Goal: Register for event/course

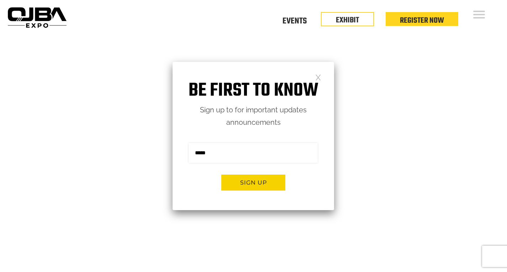
click at [319, 74] on link at bounding box center [318, 77] width 6 height 6
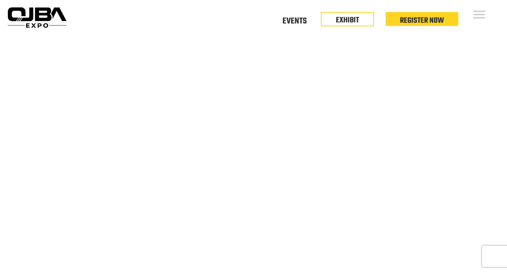
click at [490, 15] on div "Floor Plan Floor Plan Events Floor Plan EXHIBIT Register Now" at bounding box center [285, 17] width 433 height 34
click at [288, 30] on div "Floor Plan Floor Plan Events Floor Plan EXHIBIT Register Now" at bounding box center [285, 17] width 433 height 34
click at [295, 20] on link "Events" at bounding box center [294, 20] width 24 height 2
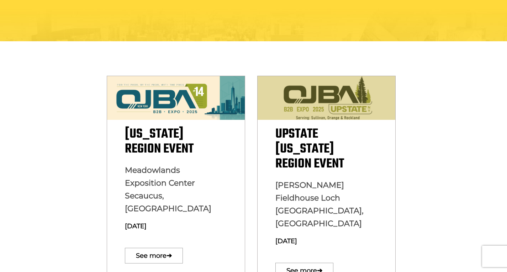
scroll to position [232, 0]
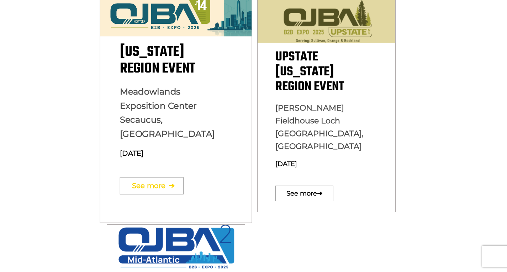
click at [155, 177] on link "See more ➔" at bounding box center [151, 185] width 64 height 17
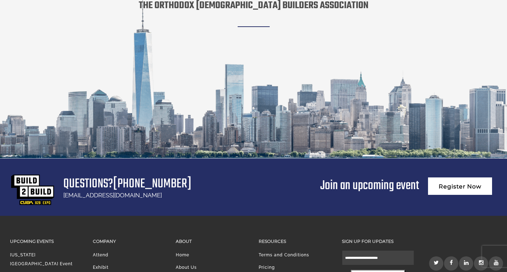
scroll to position [1335, 0]
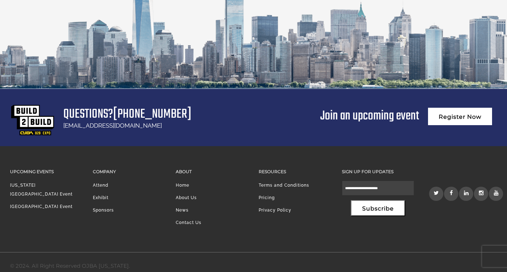
click at [193, 193] on li "About Us" at bounding box center [212, 199] width 72 height 12
click at [285, 168] on h3 "Resources" at bounding box center [295, 172] width 72 height 8
click at [280, 168] on h3 "Resources" at bounding box center [295, 172] width 72 height 8
click at [190, 168] on h3 "About" at bounding box center [212, 172] width 72 height 8
click at [46, 183] on link "[US_STATE][GEOGRAPHIC_DATA] Event" at bounding box center [41, 190] width 63 height 14
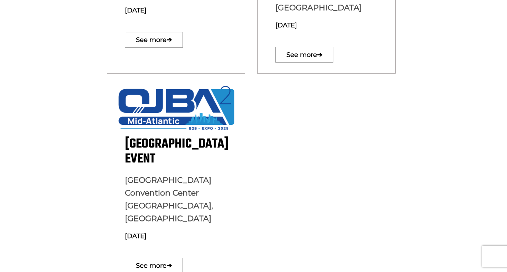
scroll to position [372, 0]
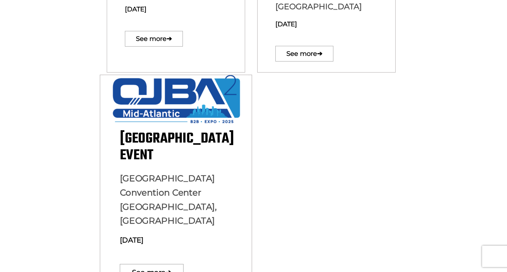
click at [168, 128] on span "[GEOGRAPHIC_DATA] Event" at bounding box center [176, 147] width 114 height 39
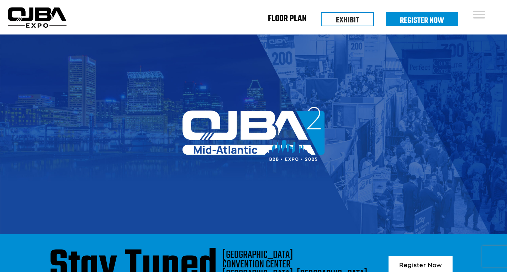
click at [294, 19] on link "Floor Plan" at bounding box center [287, 20] width 39 height 2
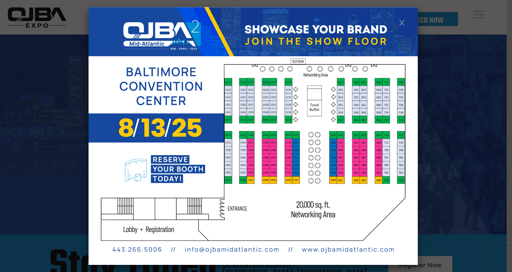
click at [297, 122] on img at bounding box center [253, 136] width 329 height 258
click at [312, 103] on img at bounding box center [253, 136] width 329 height 258
click at [360, 252] on img at bounding box center [253, 136] width 329 height 258
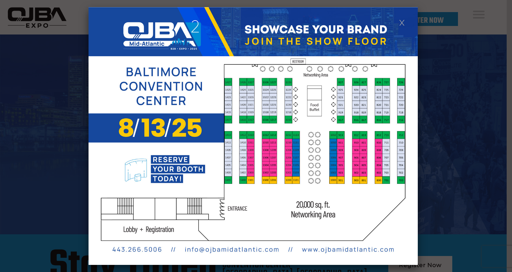
click at [360, 252] on img at bounding box center [253, 136] width 329 height 258
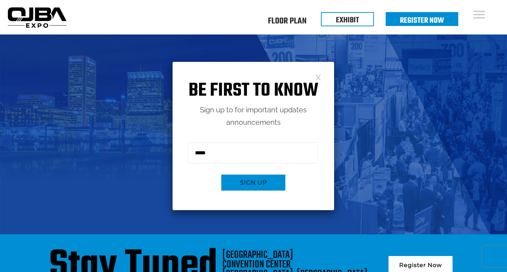
click at [319, 78] on link at bounding box center [318, 77] width 6 height 6
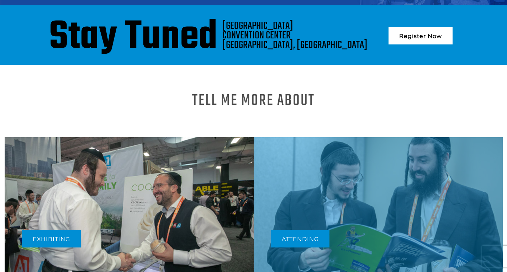
scroll to position [229, 0]
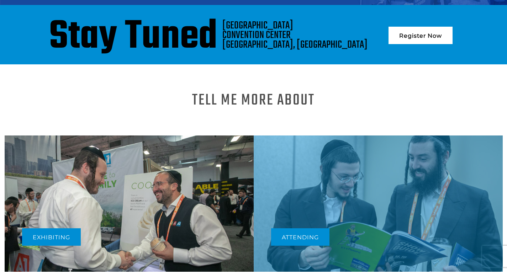
click at [275, 105] on h1 "Tell me more About" at bounding box center [253, 100] width 123 height 9
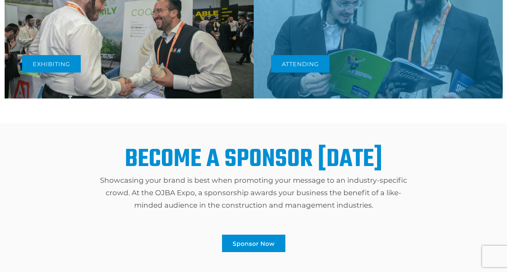
scroll to position [400, 0]
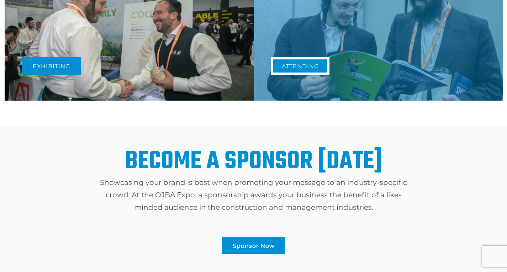
click at [300, 73] on link "Attending" at bounding box center [300, 65] width 58 height 17
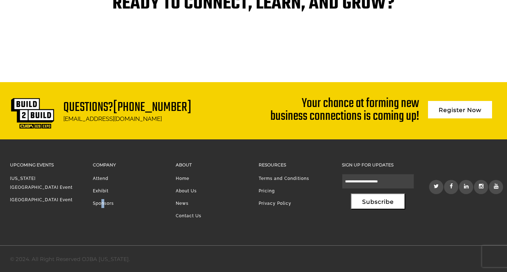
drag, startPoint x: 101, startPoint y: 200, endPoint x: 105, endPoint y: 203, distance: 6.1
click at [105, 203] on li "Sponsors" at bounding box center [129, 205] width 72 height 12
click at [57, 197] on link "[GEOGRAPHIC_DATA] Event" at bounding box center [41, 199] width 63 height 5
